Goal: Entertainment & Leisure: Consume media (video, audio)

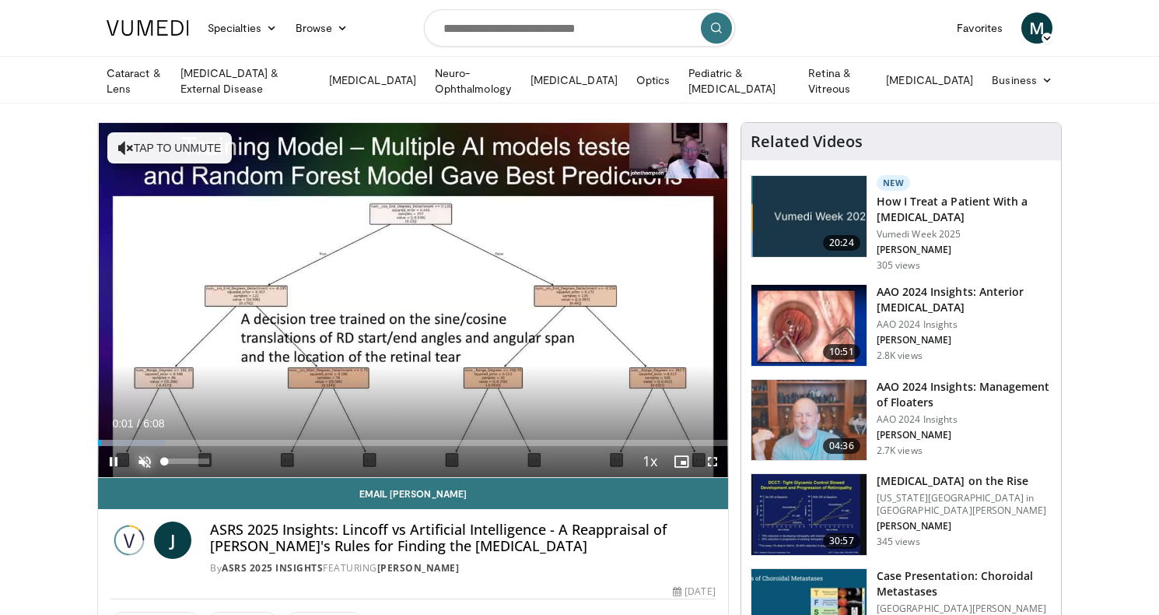
click at [140, 459] on span "Video Player" at bounding box center [144, 461] width 31 height 31
click at [712, 457] on span "Video Player" at bounding box center [712, 461] width 31 height 31
